Goal: Task Accomplishment & Management: Use online tool/utility

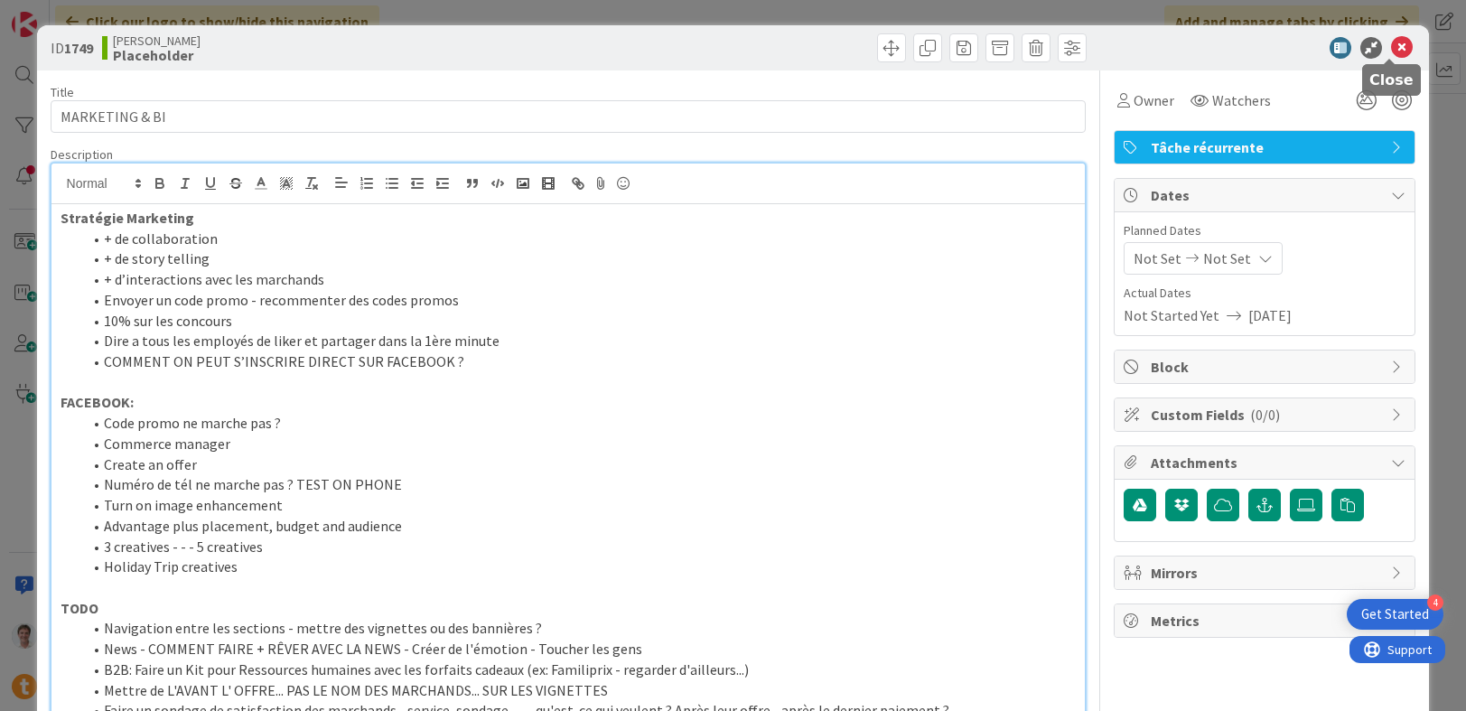
click at [1391, 42] on icon at bounding box center [1402, 48] width 22 height 22
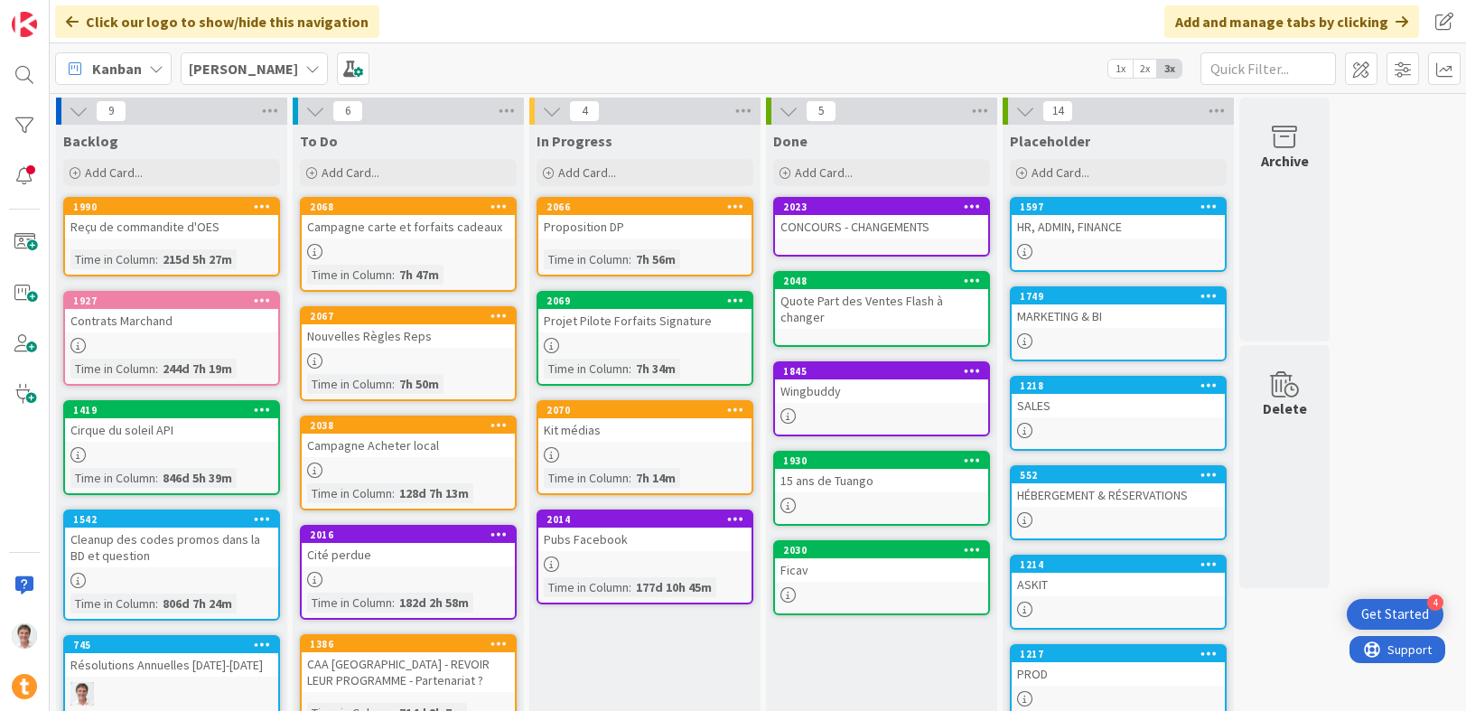
click at [1061, 495] on div "HÉBERGEMENT & RÉSERVATIONS" at bounding box center [1117, 494] width 213 height 23
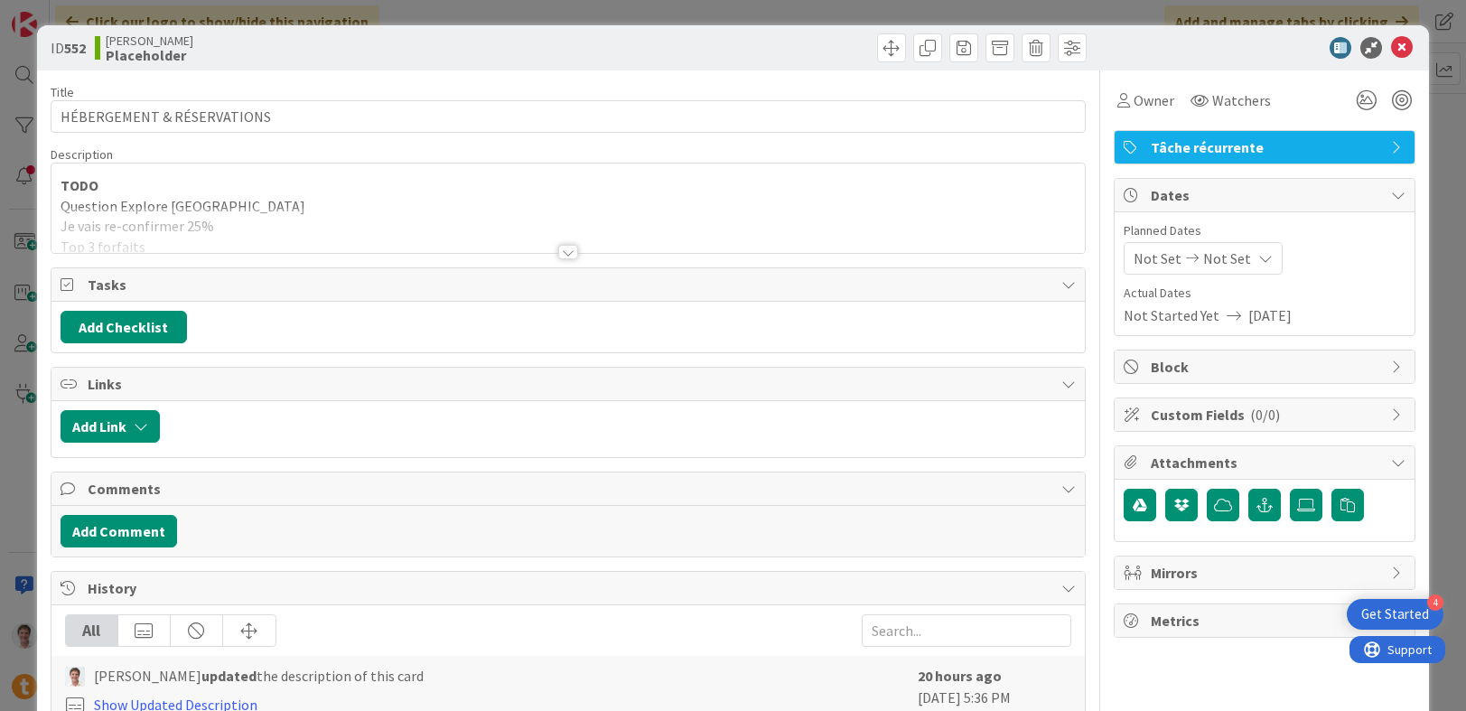
click at [544, 242] on div at bounding box center [568, 230] width 1034 height 46
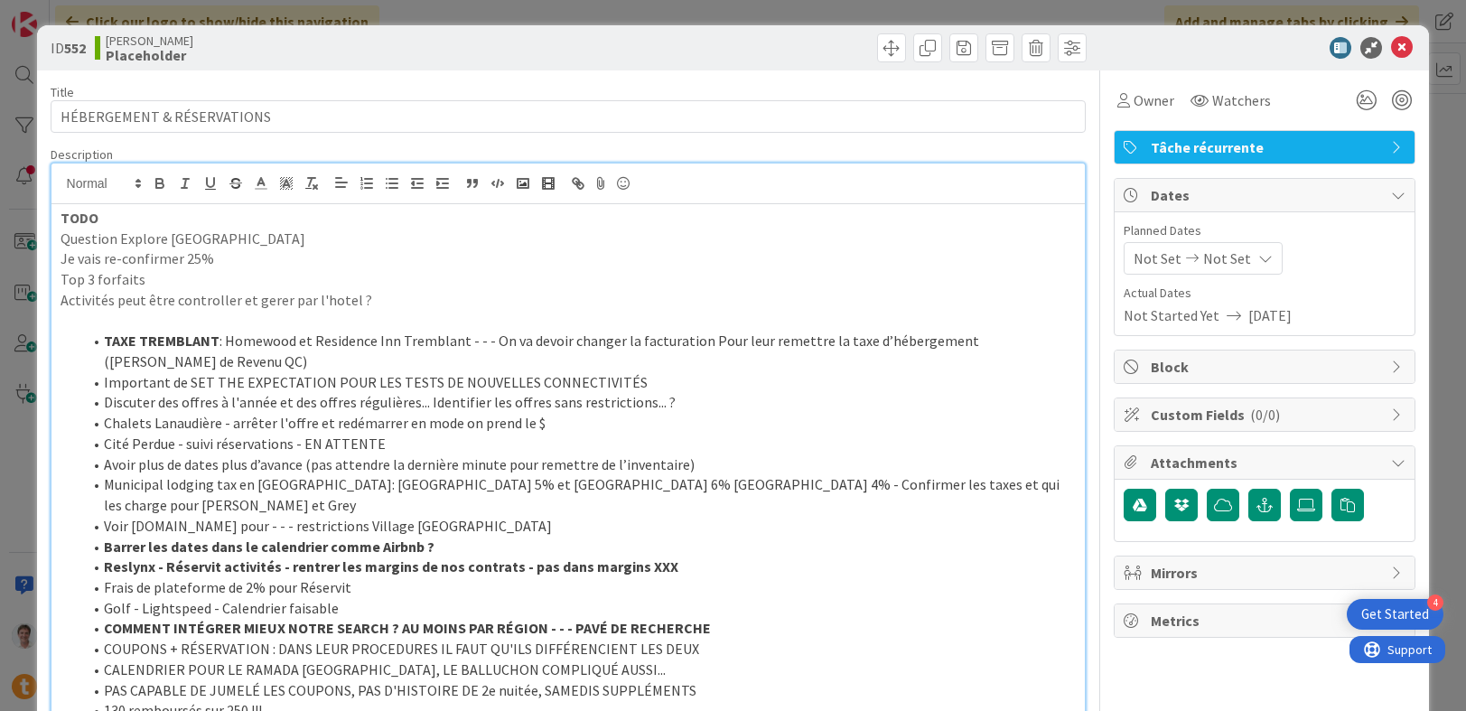
click at [132, 219] on p "TODO" at bounding box center [569, 218] width 1016 height 21
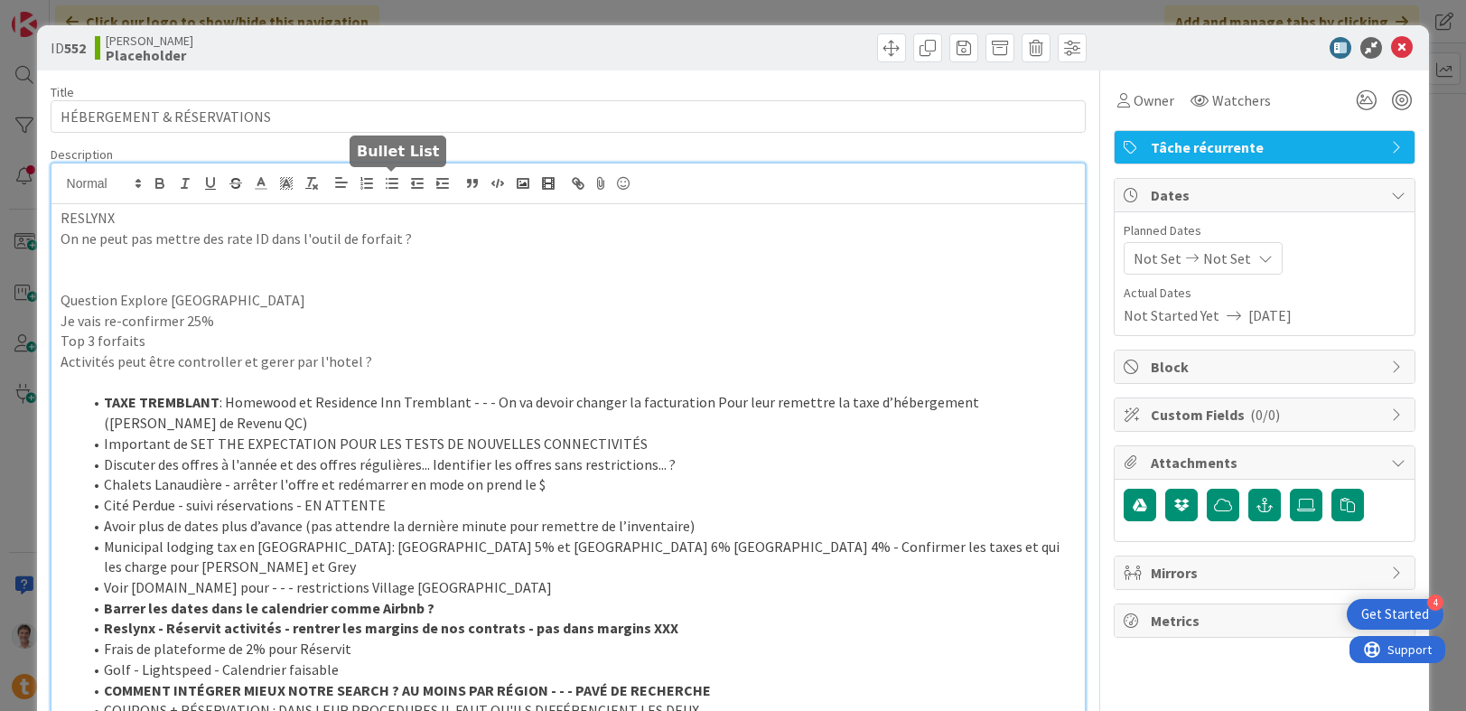
click at [386, 179] on icon "button" at bounding box center [392, 183] width 16 height 16
click at [472, 247] on li "On ne peut pas mettre des rate ID dans l'outil de forfait ?" at bounding box center [579, 238] width 994 height 21
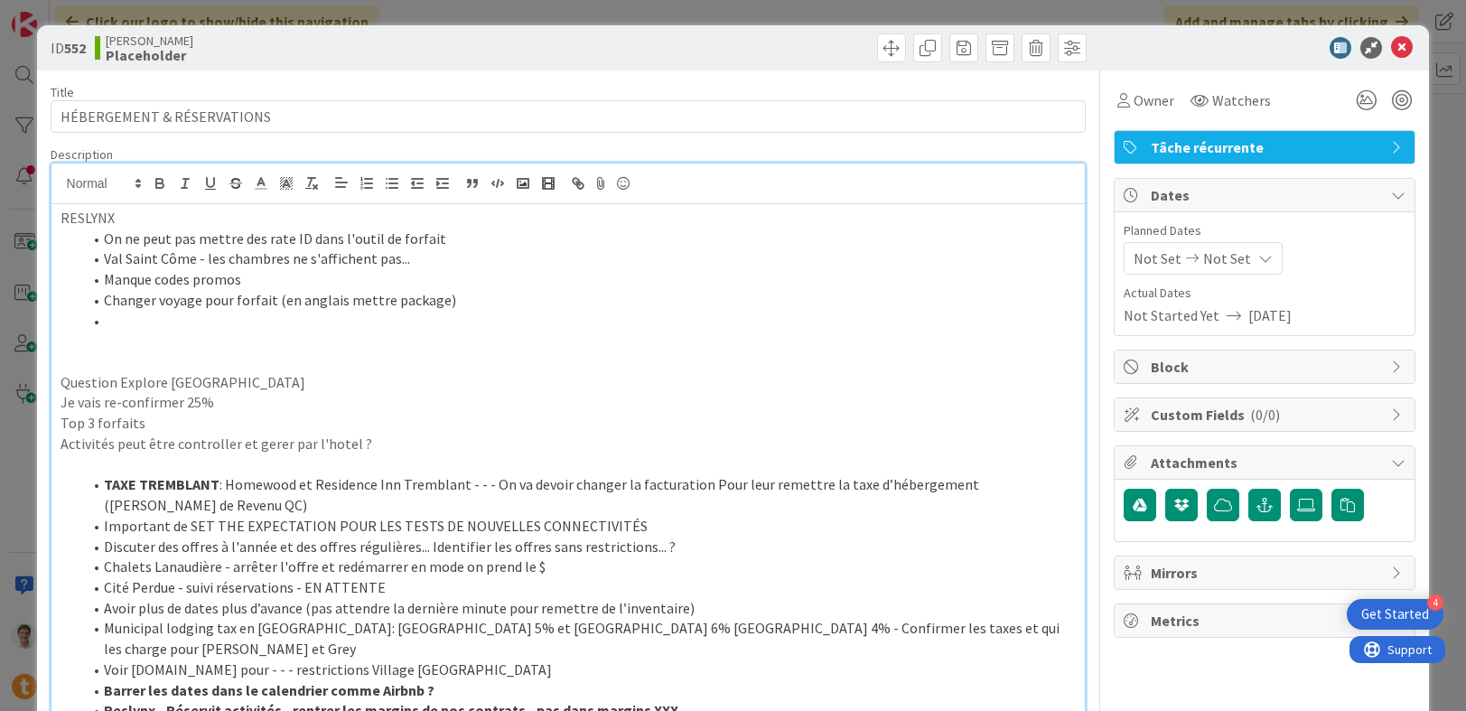
click at [158, 305] on li "Changer voyage pour forfait (en anglais mettre package)" at bounding box center [579, 300] width 994 height 21
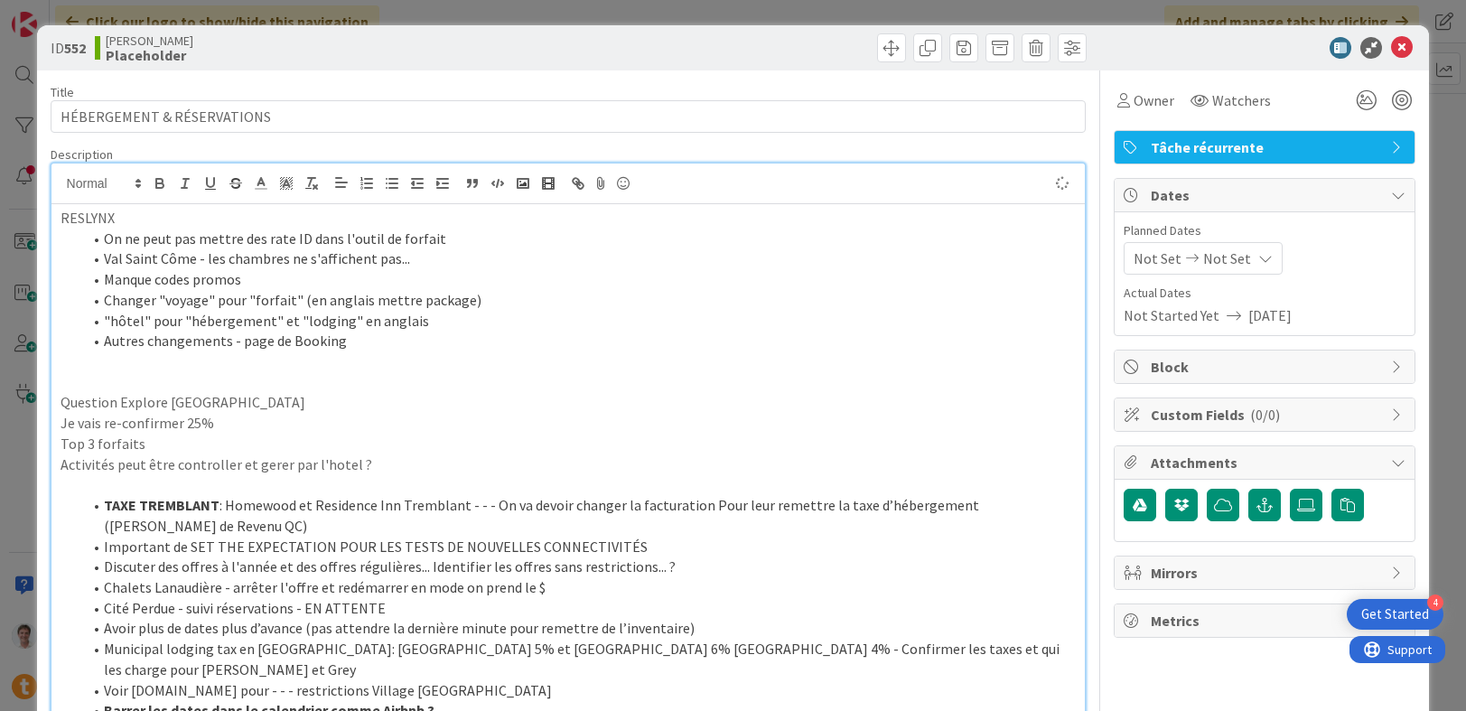
click at [381, 337] on li "Autres changements - page de Booking" at bounding box center [579, 341] width 994 height 21
click at [443, 327] on li ""hôtel" pour "hébergement" et "lodging" en anglais" at bounding box center [579, 321] width 994 height 21
click at [377, 350] on li "Autres changements - page de Booking" at bounding box center [579, 341] width 994 height 21
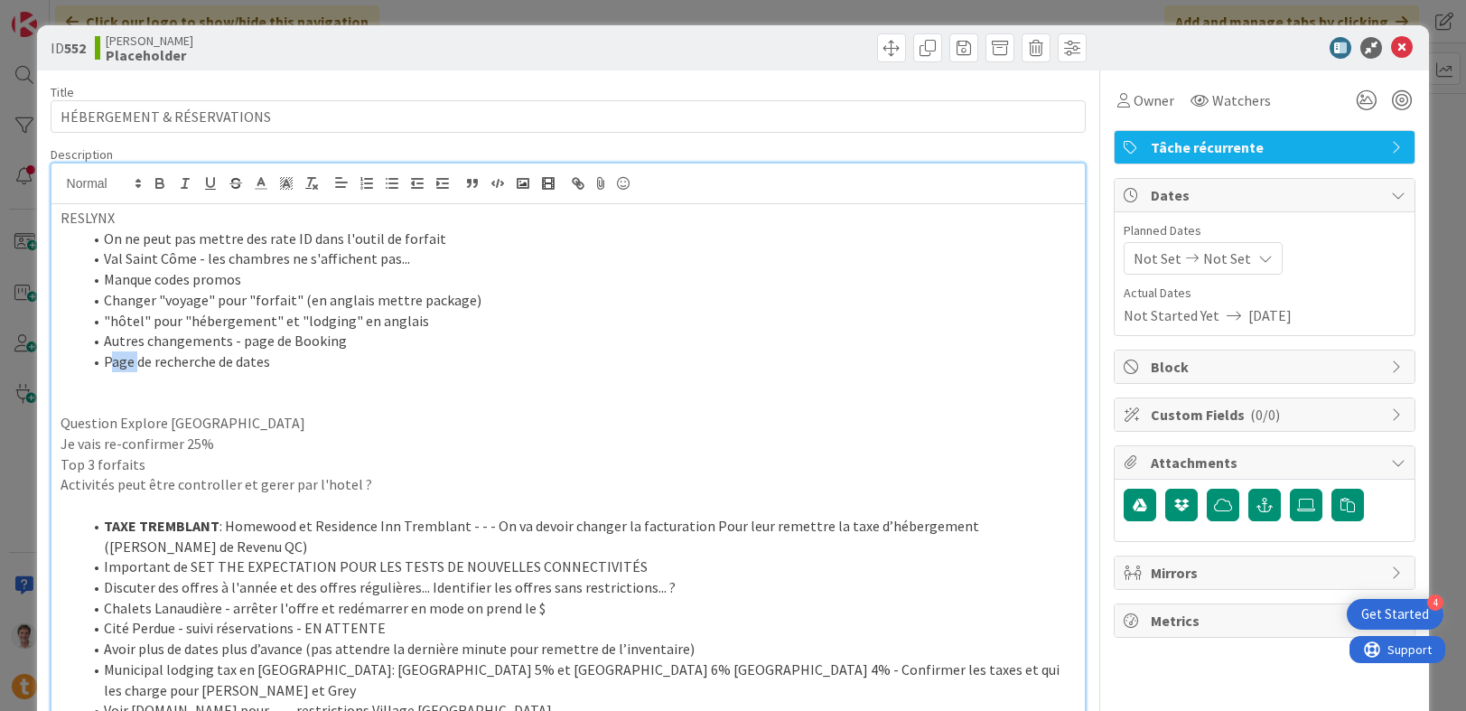
drag, startPoint x: 137, startPoint y: 363, endPoint x: 111, endPoint y: 364, distance: 26.2
click at [111, 363] on li "Page de recherche de dates" at bounding box center [579, 361] width 994 height 21
click at [200, 362] on li "Pop-up de recherche de dates" at bounding box center [579, 361] width 994 height 21
click at [1395, 49] on icon at bounding box center [1402, 48] width 22 height 22
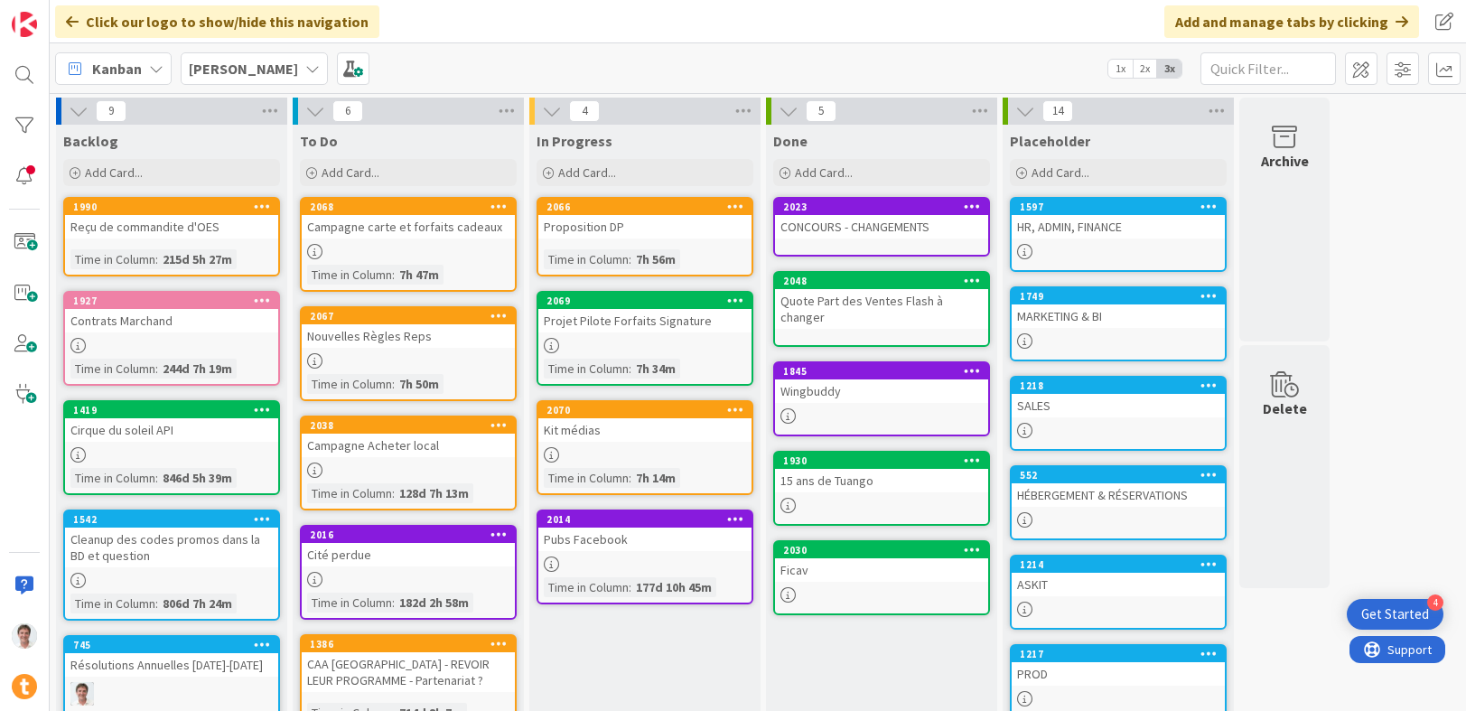
click at [614, 326] on div "Projet Pilote Forfaits Signature" at bounding box center [644, 320] width 213 height 23
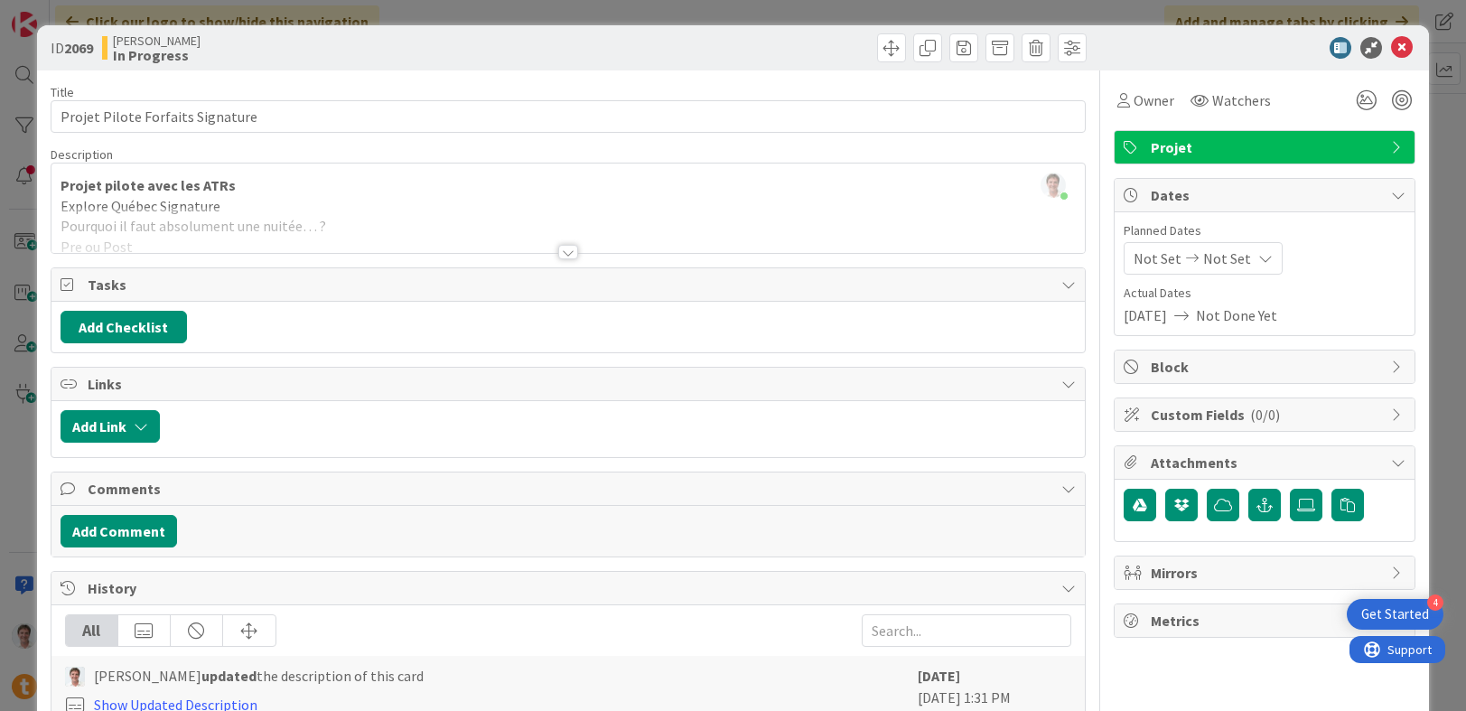
click at [1403, 56] on div "ID 2069 [PERSON_NAME] In Progress" at bounding box center [733, 47] width 1392 height 45
click at [1392, 48] on icon at bounding box center [1402, 48] width 22 height 22
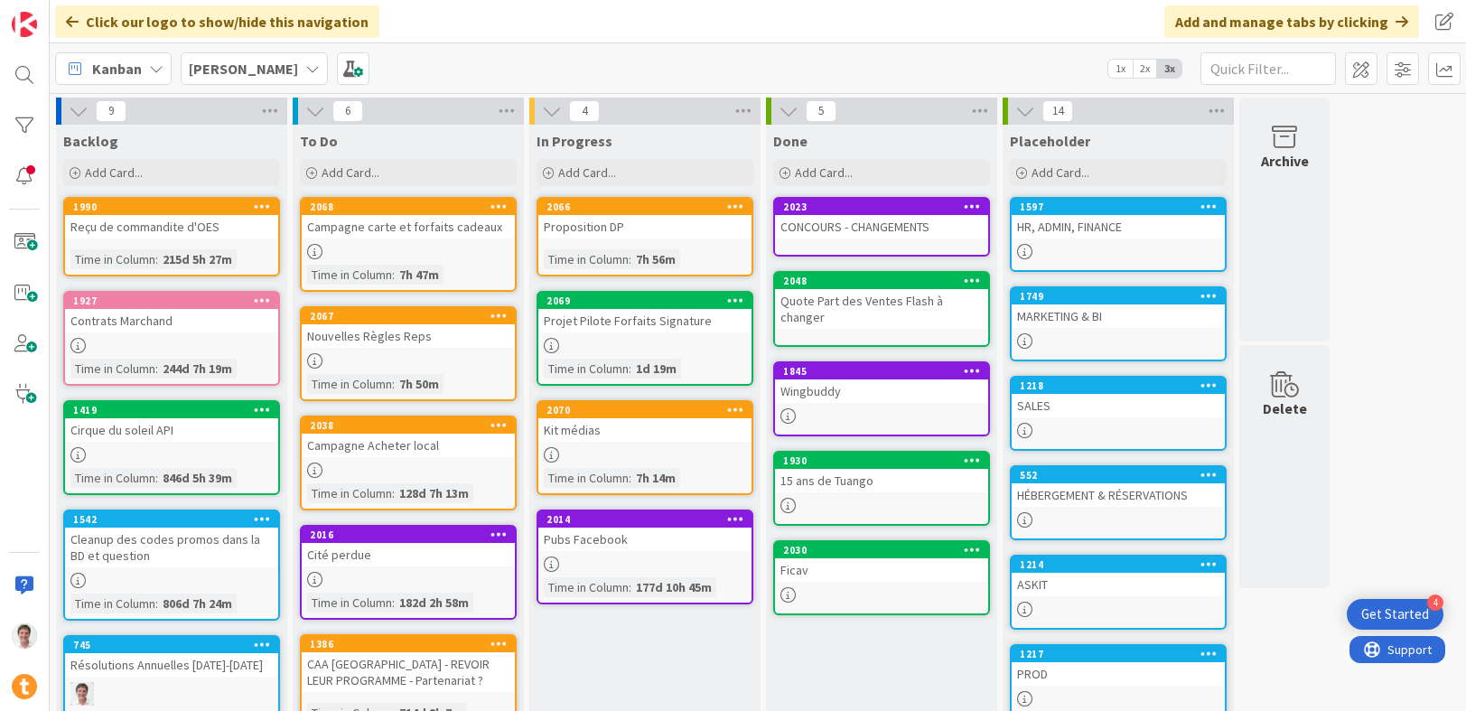
click at [1074, 497] on div "HÉBERGEMENT & RÉSERVATIONS" at bounding box center [1117, 494] width 213 height 23
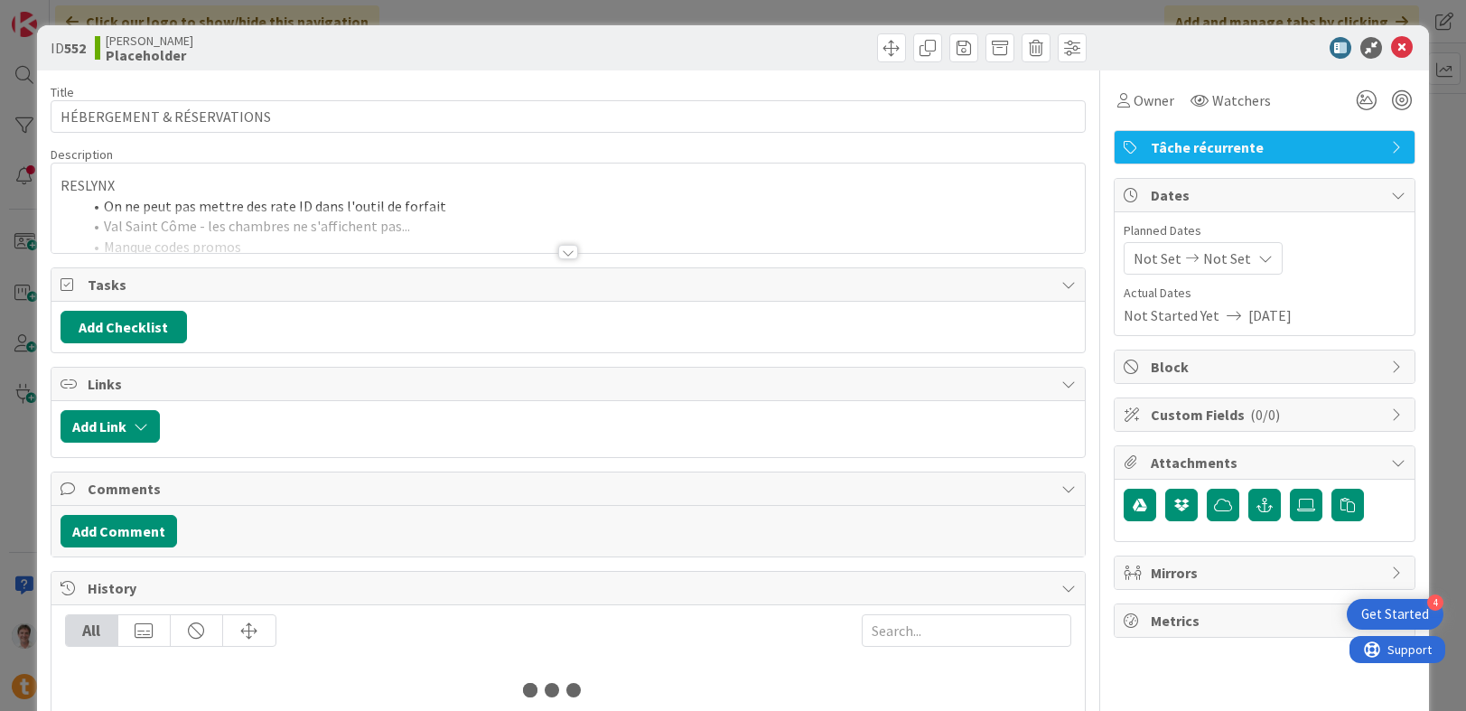
click at [365, 228] on div at bounding box center [568, 230] width 1034 height 46
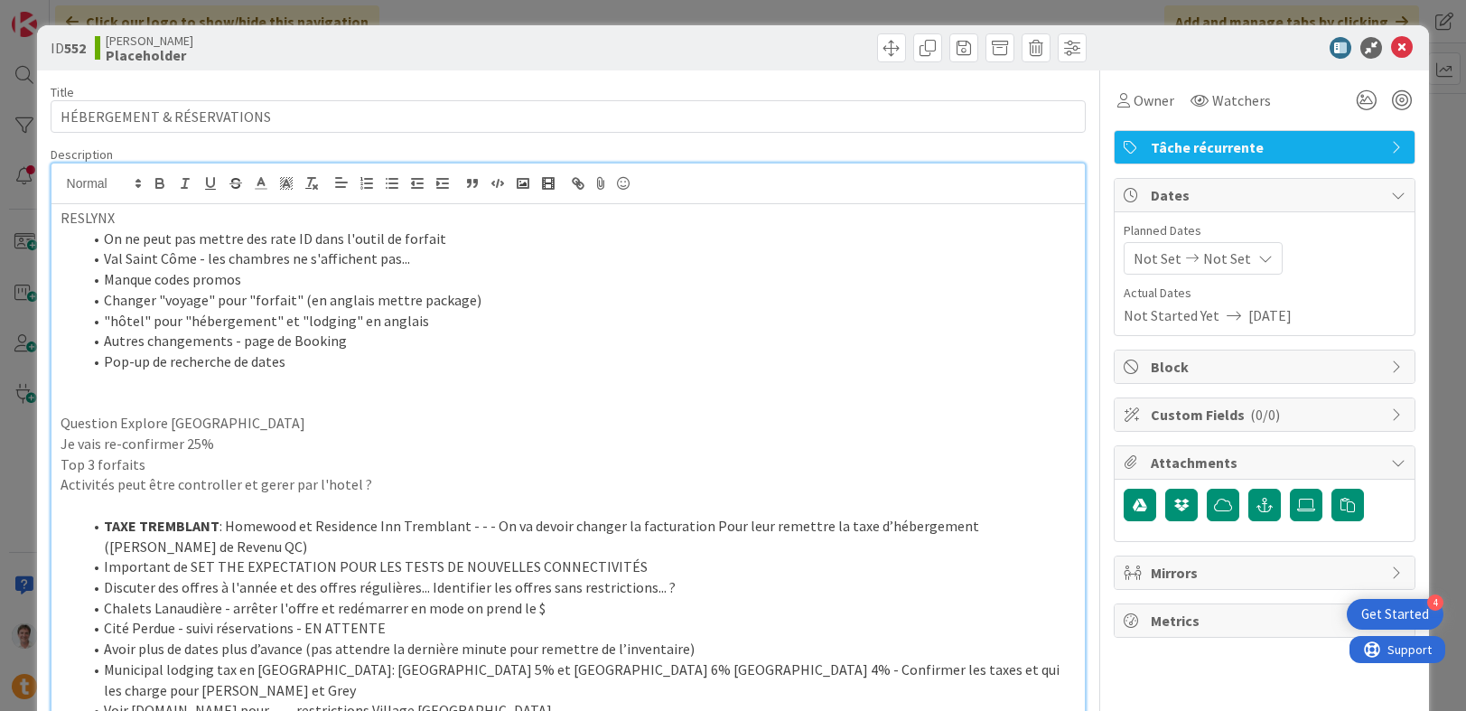
click at [353, 392] on p at bounding box center [569, 402] width 1016 height 21
